Goal: Task Accomplishment & Management: Use online tool/utility

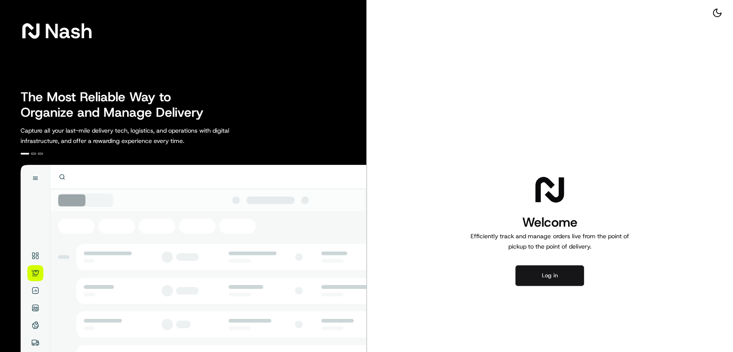
click at [557, 283] on button "Log in" at bounding box center [549, 275] width 69 height 21
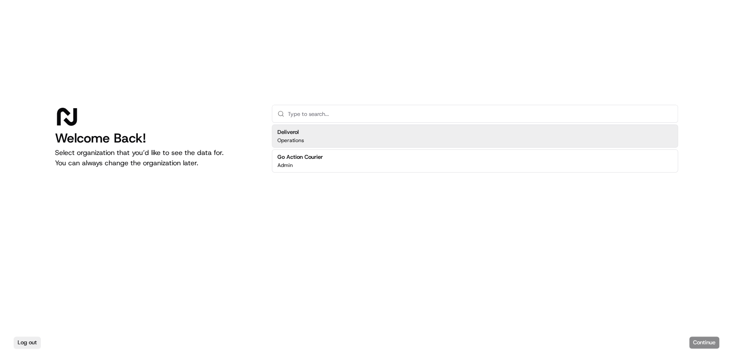
click at [307, 140] on div "Deliverol Operations" at bounding box center [475, 136] width 406 height 23
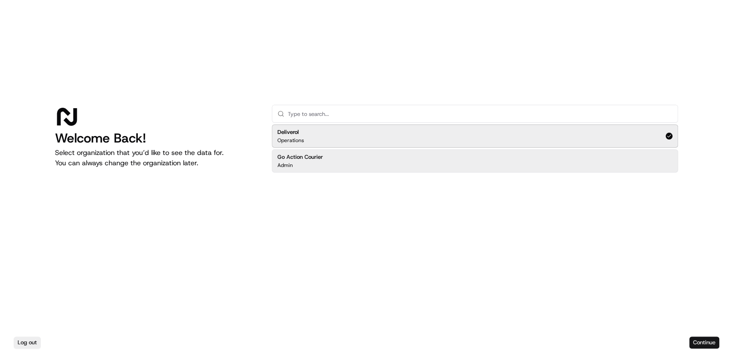
click at [695, 342] on button "Continue" at bounding box center [704, 343] width 30 height 12
